Goal: Task Accomplishment & Management: Use online tool/utility

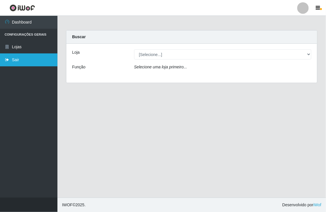
click at [21, 61] on link "Sair" at bounding box center [28, 59] width 57 height 13
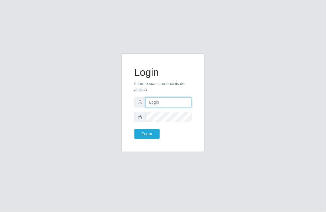
click at [150, 102] on input "text" at bounding box center [168, 102] width 46 height 10
type input "[EMAIL_ADDRESS][DOMAIN_NAME]"
click at [134, 129] on button "Entrar" at bounding box center [146, 134] width 25 height 10
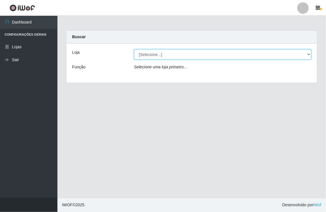
click at [309, 53] on select "[Selecione...] Nordestão - [GEOGRAPHIC_DATA]" at bounding box center [222, 54] width 177 height 10
select select "454"
click at [134, 49] on select "[Selecione...] Nordestão - [GEOGRAPHIC_DATA]" at bounding box center [222, 54] width 177 height 10
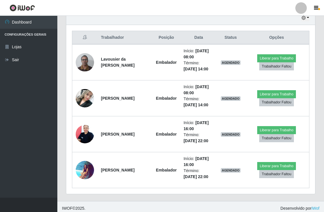
scroll to position [210, 0]
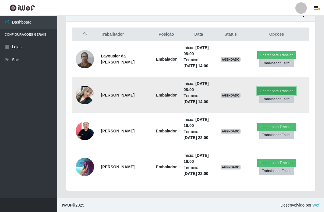
click at [273, 91] on button "Liberar para Trabalho" at bounding box center [276, 91] width 39 height 8
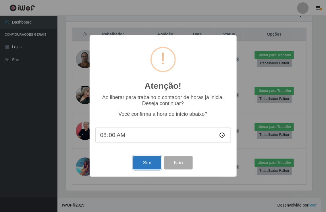
click at [149, 162] on button "Sim" at bounding box center [147, 162] width 28 height 13
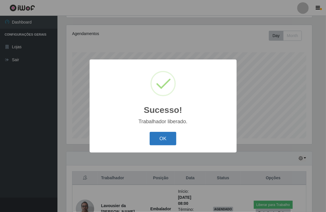
click at [162, 137] on button "OK" at bounding box center [163, 138] width 27 height 13
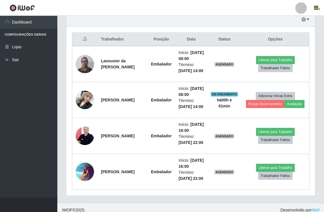
scroll to position [226, 0]
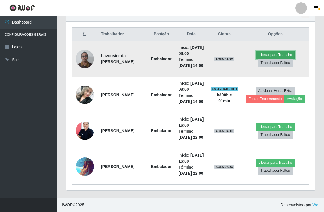
click at [269, 51] on button "Liberar para Trabalho" at bounding box center [275, 55] width 39 height 8
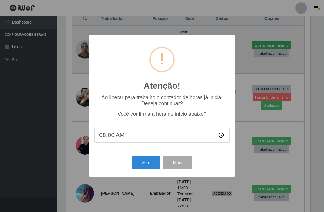
scroll to position [119, 245]
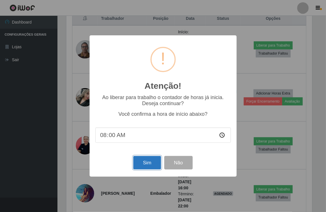
click at [142, 159] on button "Sim" at bounding box center [147, 162] width 28 height 13
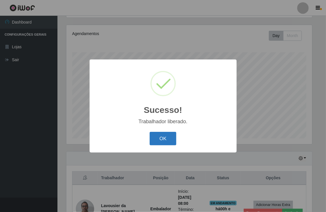
click at [163, 139] on button "OK" at bounding box center [163, 138] width 27 height 13
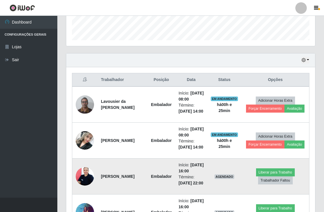
scroll to position [163, 0]
